Goal: Task Accomplishment & Management: Manage account settings

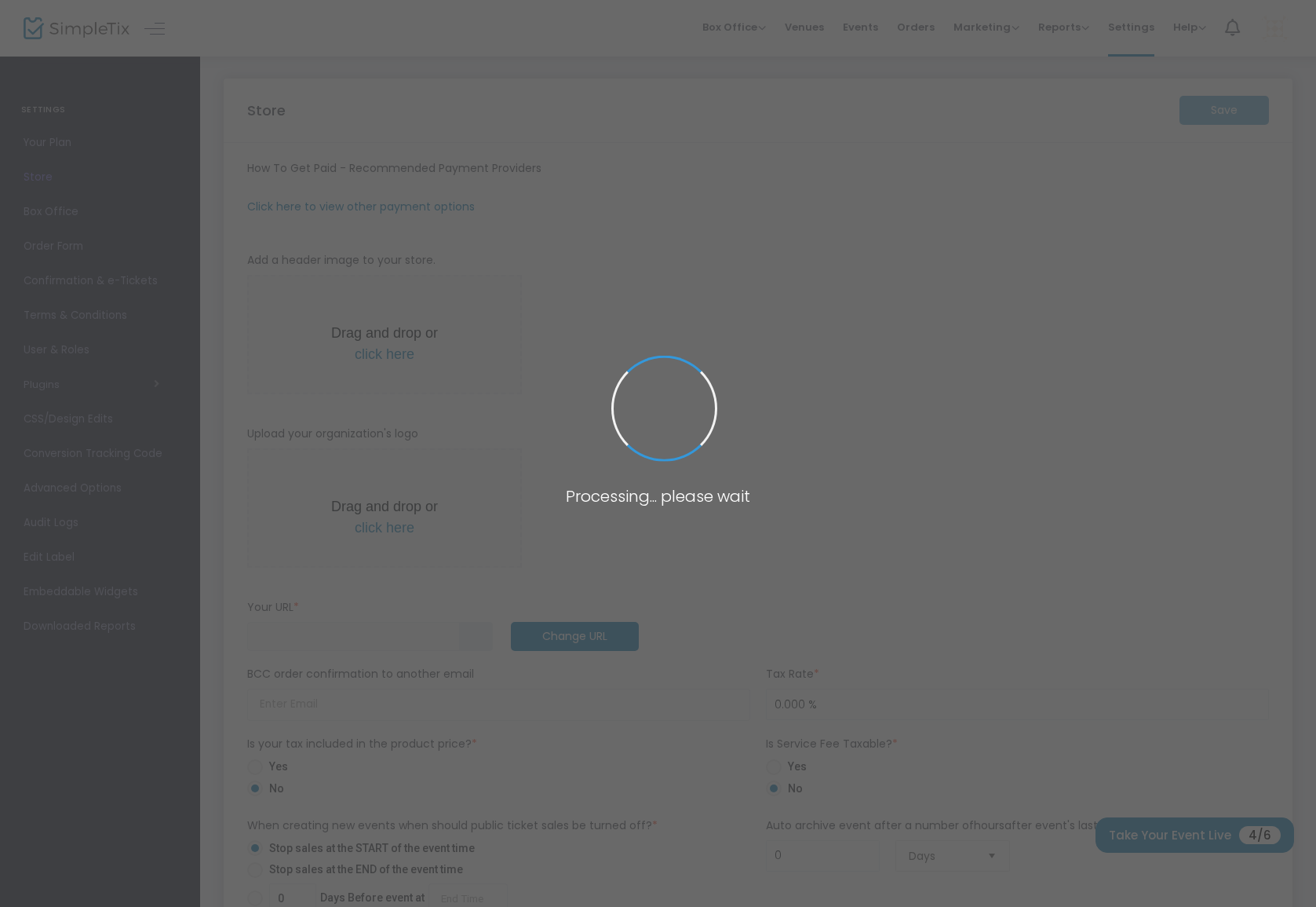
type input "[URL]"
radio input "false"
radio input "true"
type input "nicksstest"
type input "1111111111"
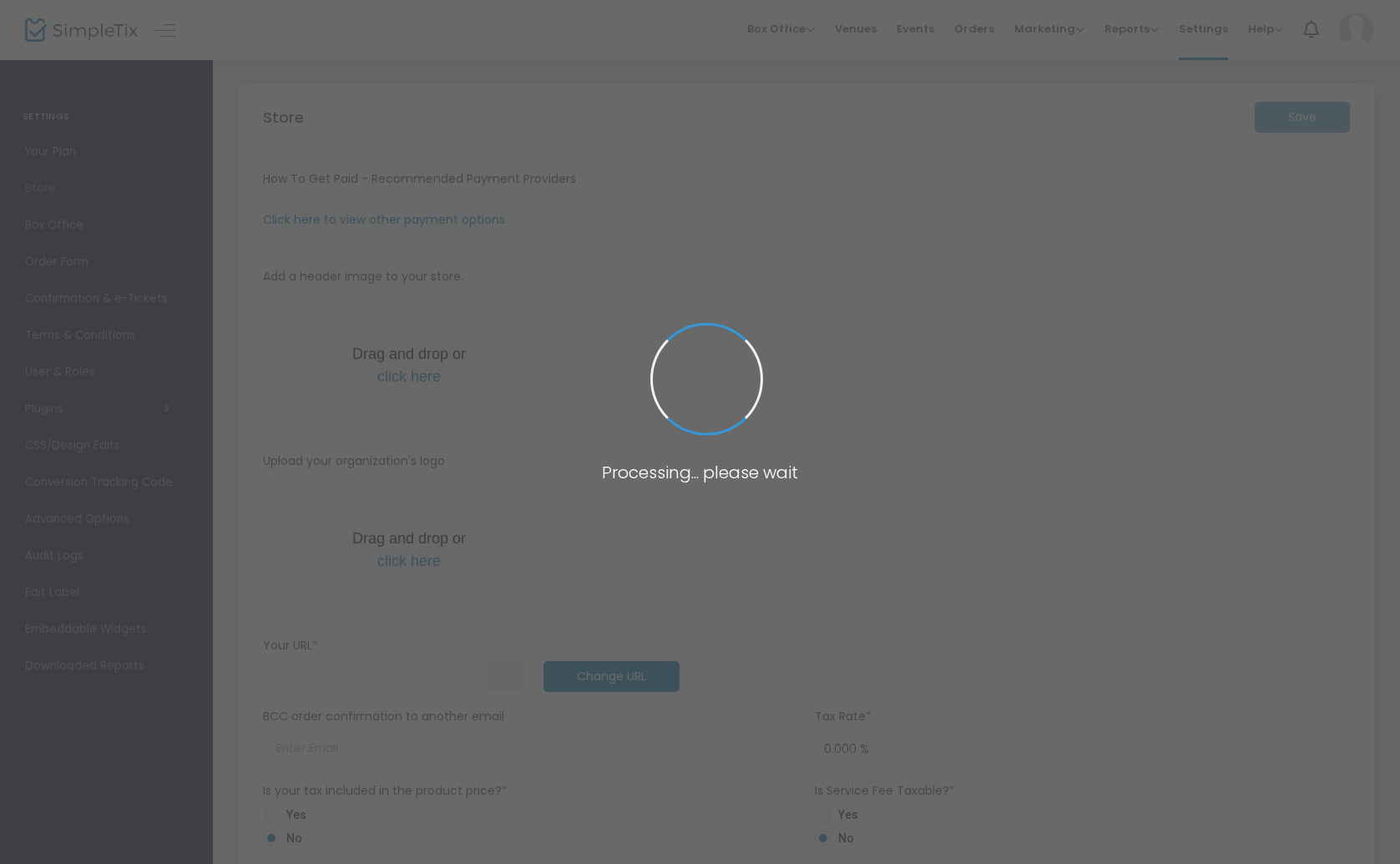
type input "https://nicksstest"
radio input "false"
radio input "true"
type input "nicksstest"
type input "1111111111"
